Goal: Task Accomplishment & Management: Use online tool/utility

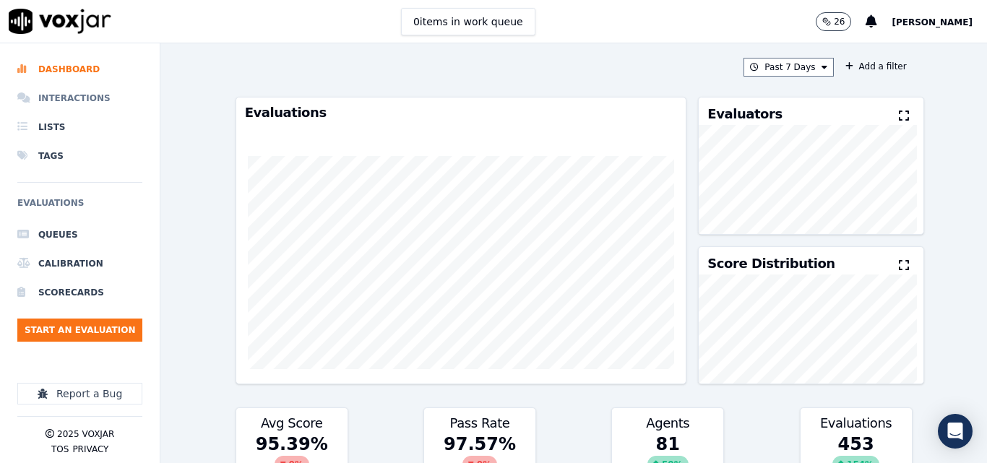
click at [92, 97] on li "Interactions" at bounding box center [79, 98] width 125 height 29
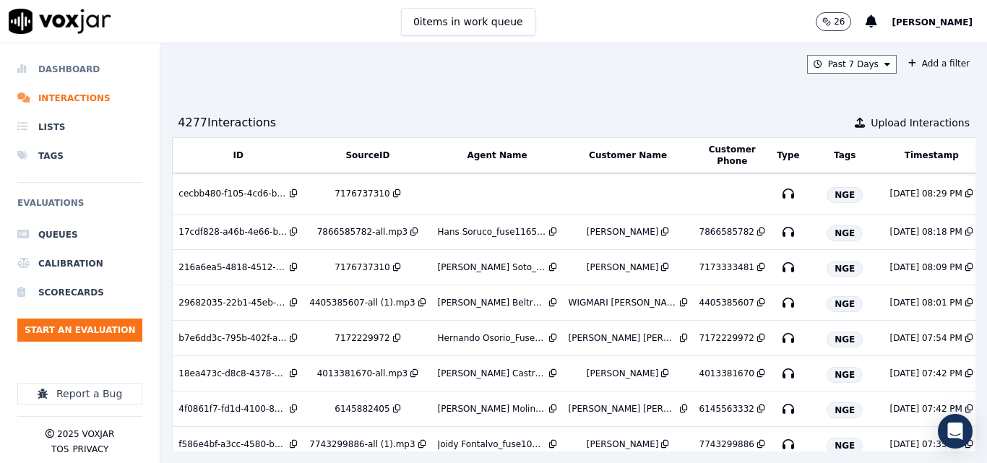
click at [82, 66] on li "Dashboard" at bounding box center [79, 69] width 125 height 29
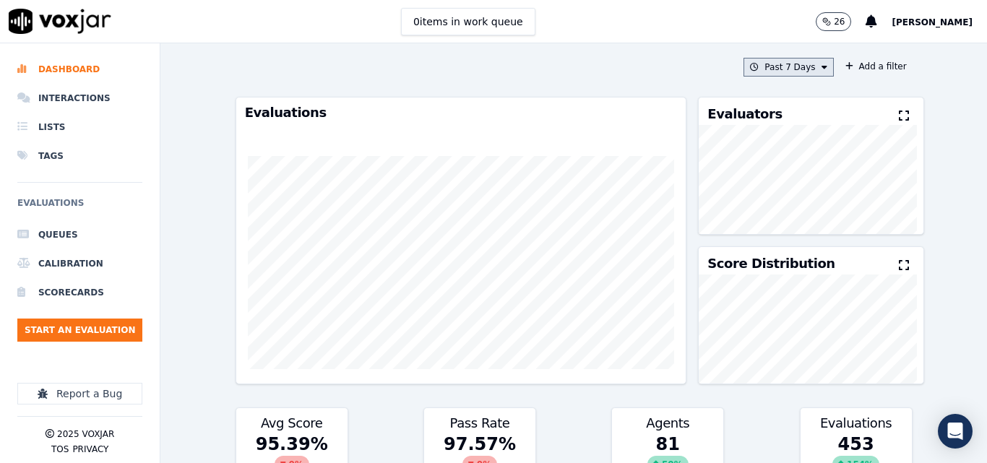
click at [765, 68] on button "Past 7 Days" at bounding box center [788, 67] width 90 height 19
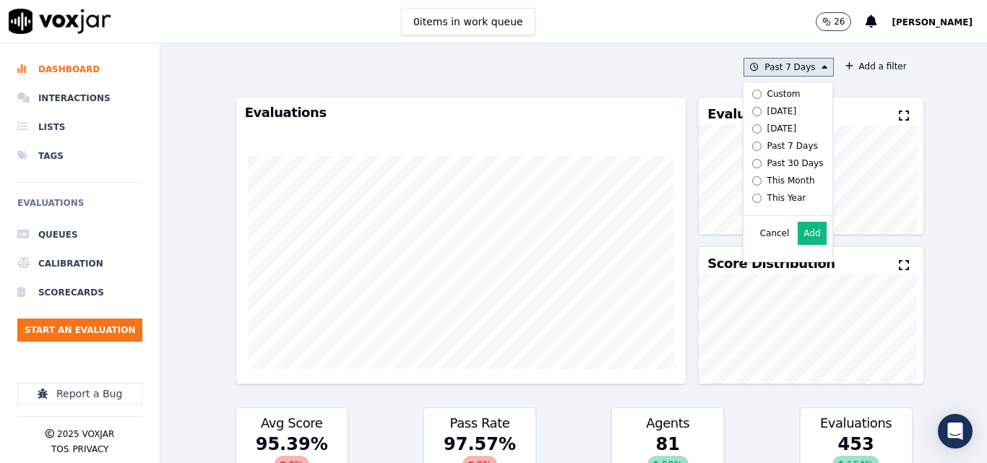
click at [774, 112] on div "[DATE]" at bounding box center [782, 111] width 30 height 12
click at [809, 245] on button "Add" at bounding box center [812, 233] width 28 height 23
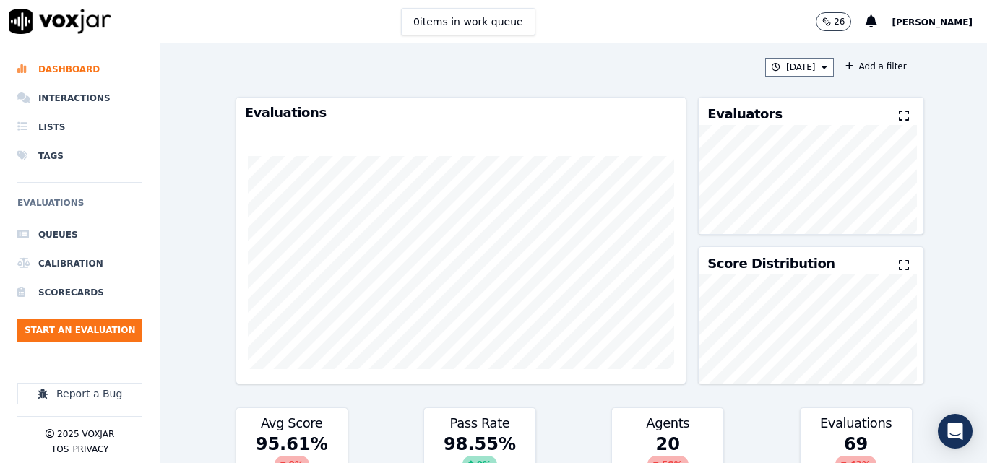
click at [899, 113] on button at bounding box center [907, 116] width 16 height 17
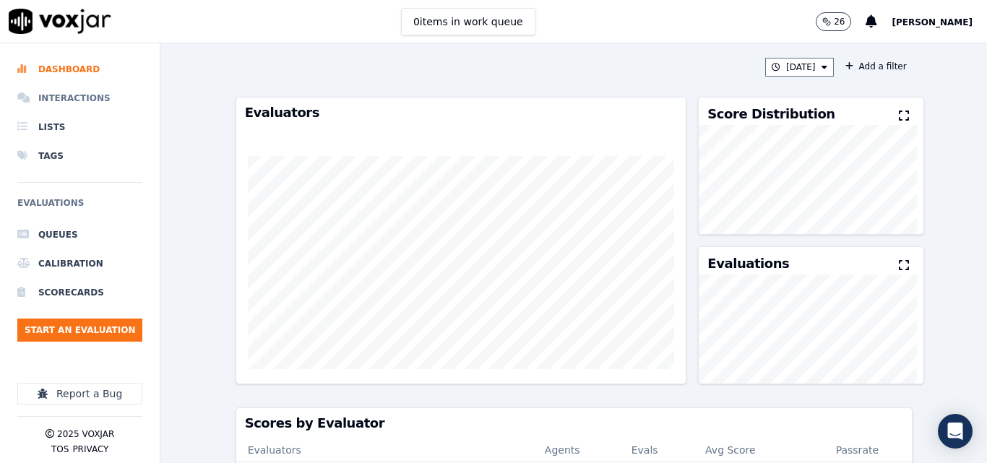
click at [33, 108] on li "Interactions" at bounding box center [79, 98] width 125 height 29
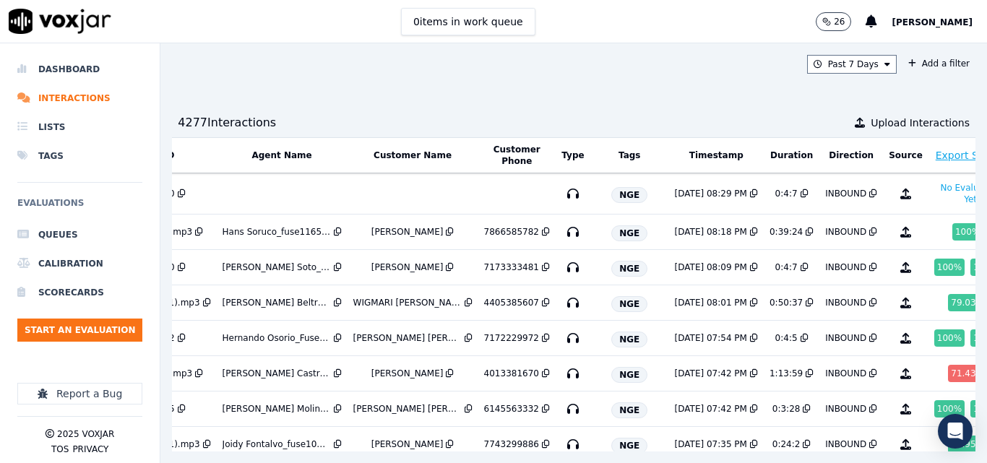
scroll to position [0, 249]
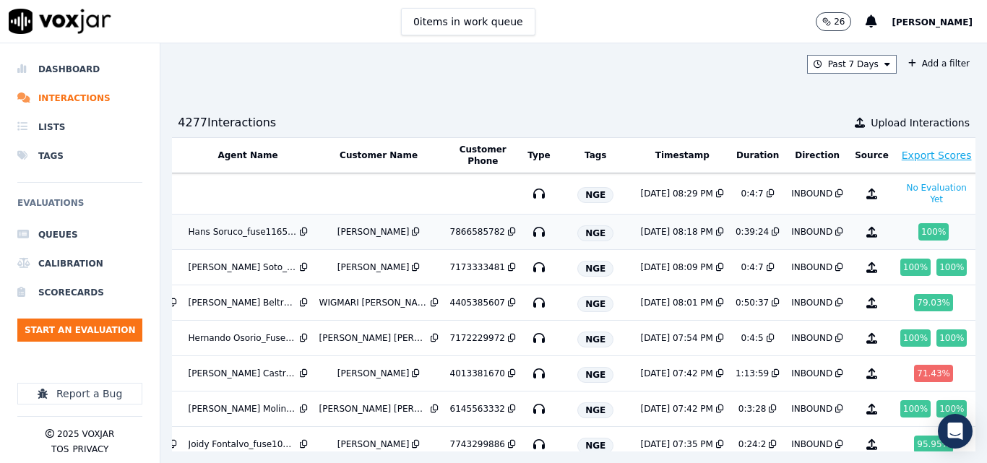
click at [457, 225] on td "7866585782" at bounding box center [482, 232] width 77 height 35
click at [392, 260] on td "[PERSON_NAME]" at bounding box center [379, 267] width 131 height 35
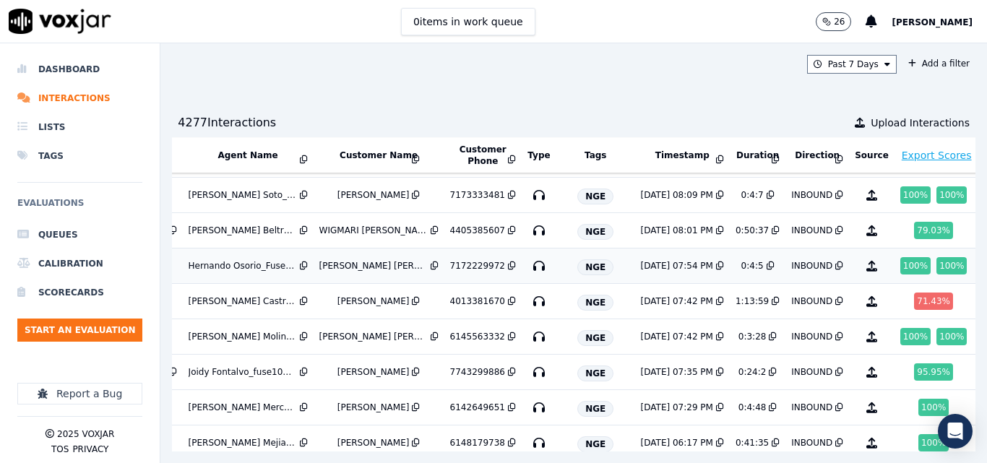
click at [367, 271] on div "MARIA MATEO MARTINEZ" at bounding box center [373, 266] width 108 height 12
click at [460, 334] on div "6145563332" at bounding box center [477, 337] width 55 height 12
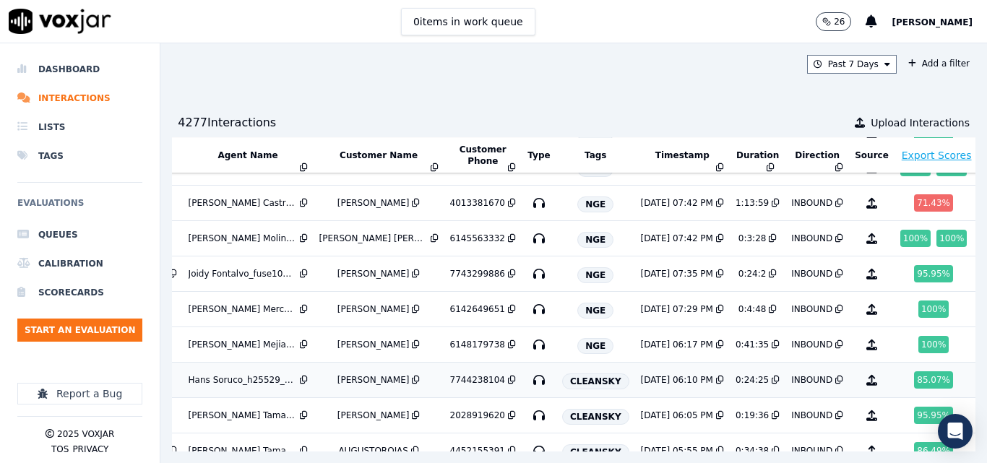
scroll to position [144, 249]
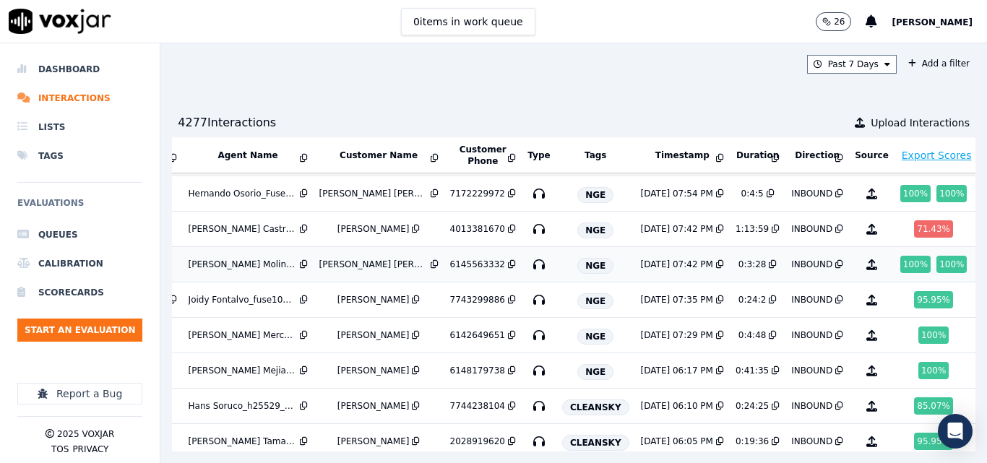
click at [730, 256] on td "0:3:28" at bounding box center [758, 264] width 56 height 35
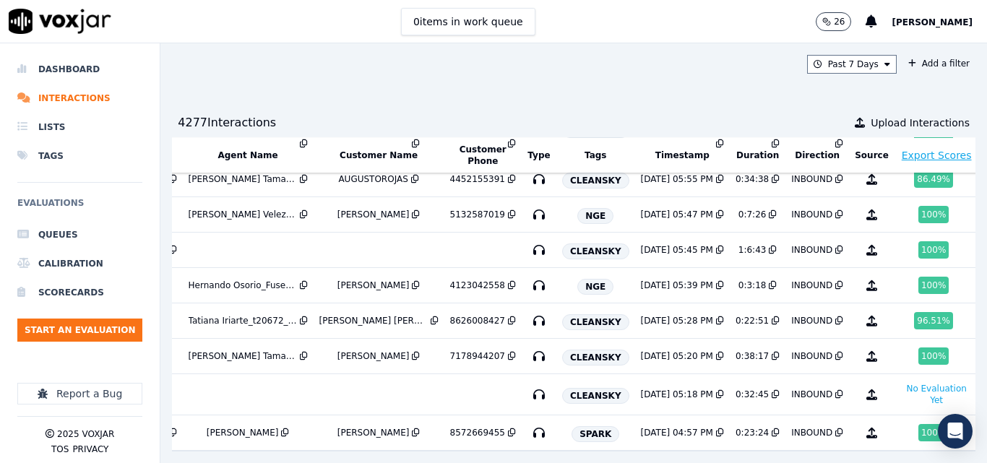
scroll to position [475, 249]
click at [67, 61] on li "Dashboard" at bounding box center [79, 69] width 125 height 29
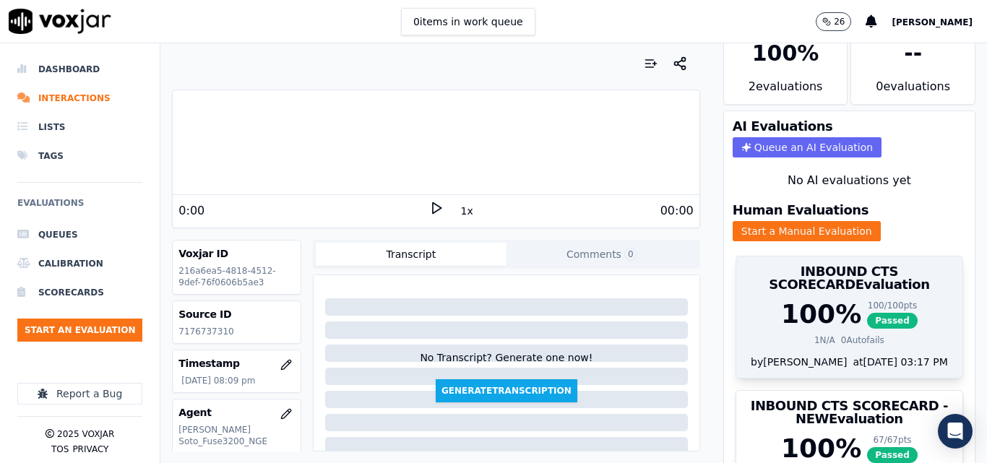
scroll to position [179, 0]
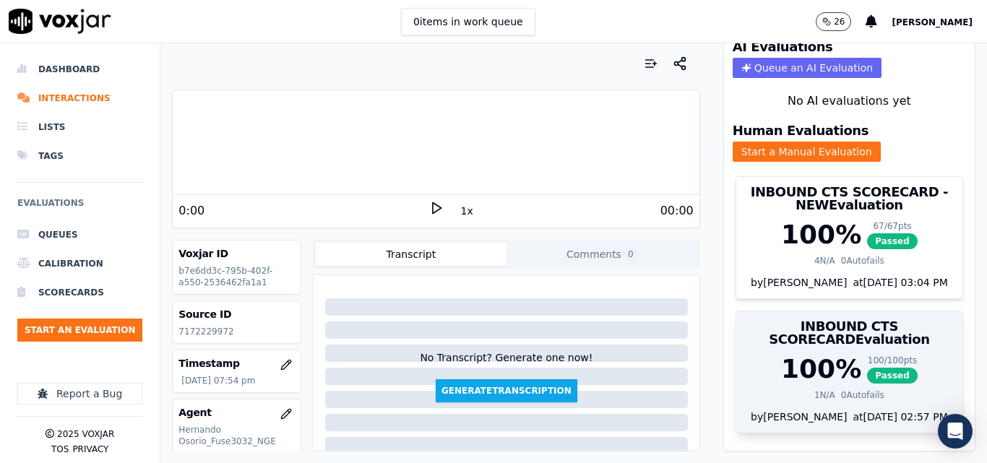
scroll to position [179, 0]
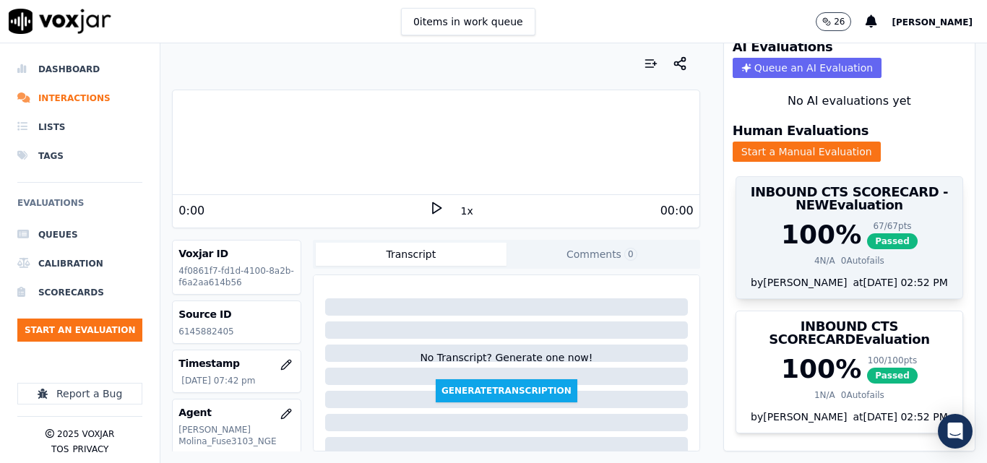
scroll to position [179, 0]
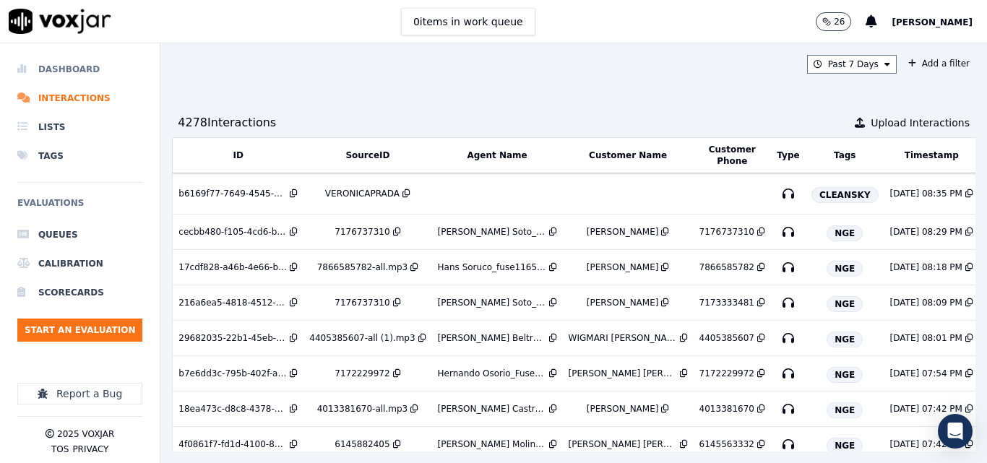
click at [68, 67] on li "Dashboard" at bounding box center [79, 69] width 125 height 29
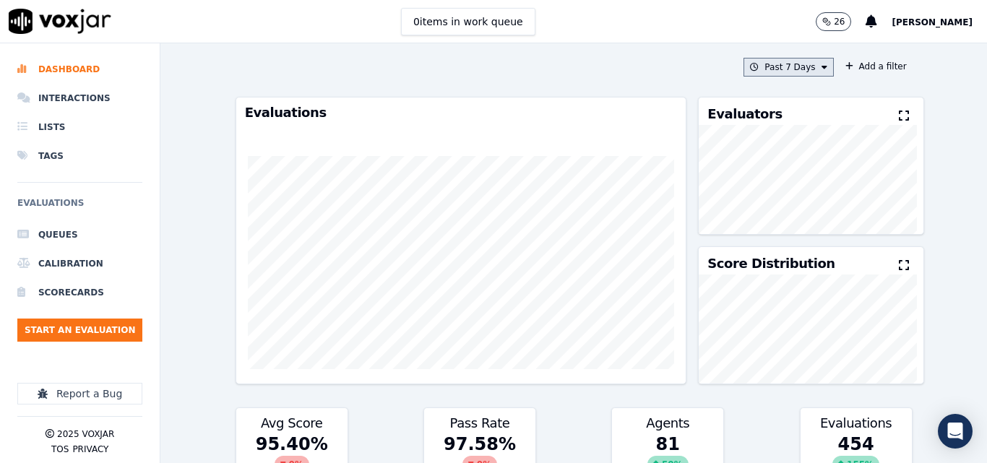
click at [793, 61] on button "Past 7 Days" at bounding box center [788, 67] width 90 height 19
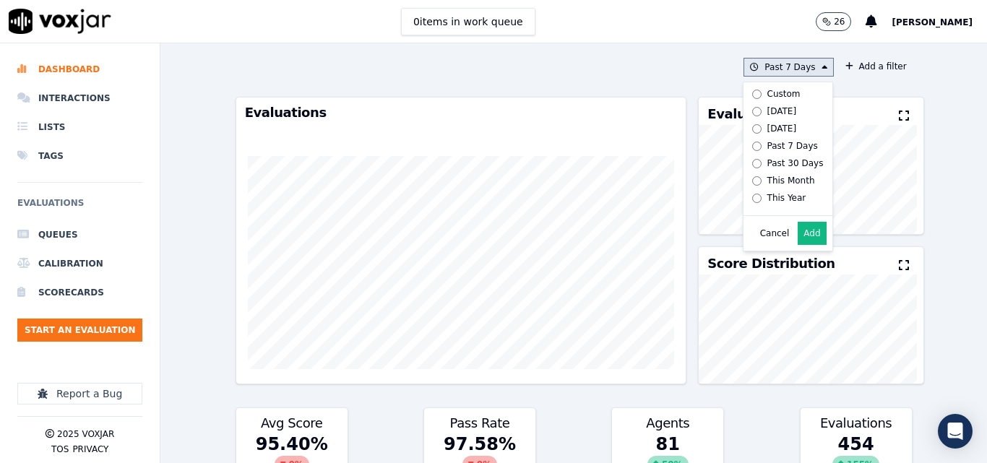
click at [767, 111] on div "Today" at bounding box center [782, 111] width 30 height 12
click at [798, 245] on button "Add" at bounding box center [812, 233] width 28 height 23
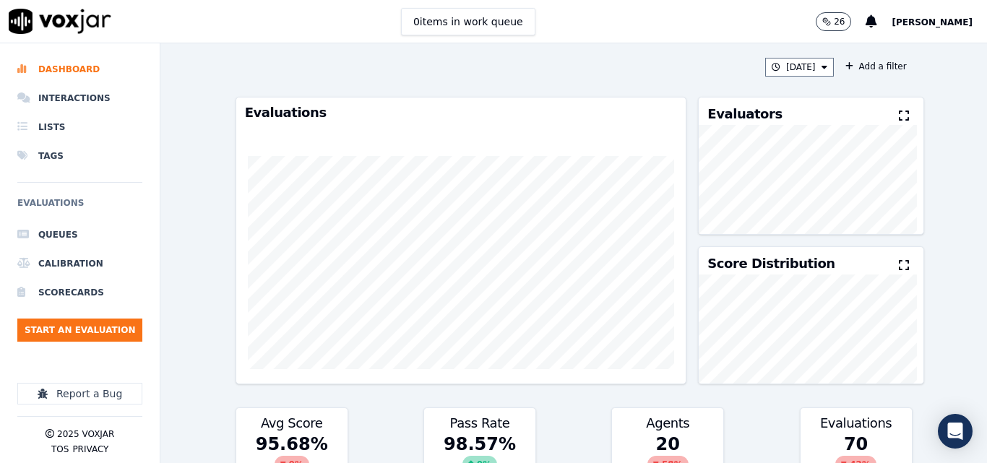
click at [899, 108] on button at bounding box center [907, 116] width 16 height 17
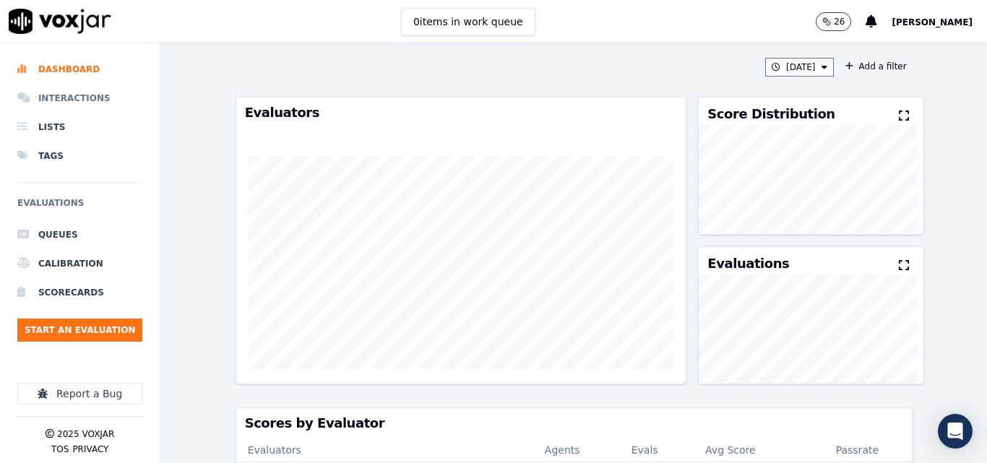
drag, startPoint x: 48, startPoint y: 96, endPoint x: 59, endPoint y: 106, distance: 15.4
click at [48, 97] on li "Interactions" at bounding box center [79, 98] width 125 height 29
